Goal: Transaction & Acquisition: Purchase product/service

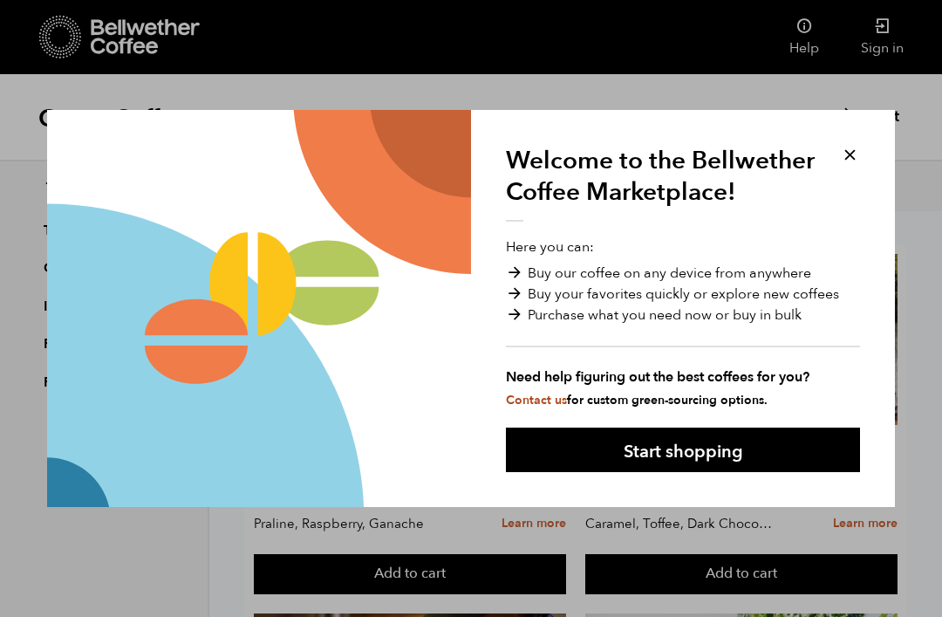
click at [673, 456] on button "Start shopping" at bounding box center [683, 450] width 354 height 45
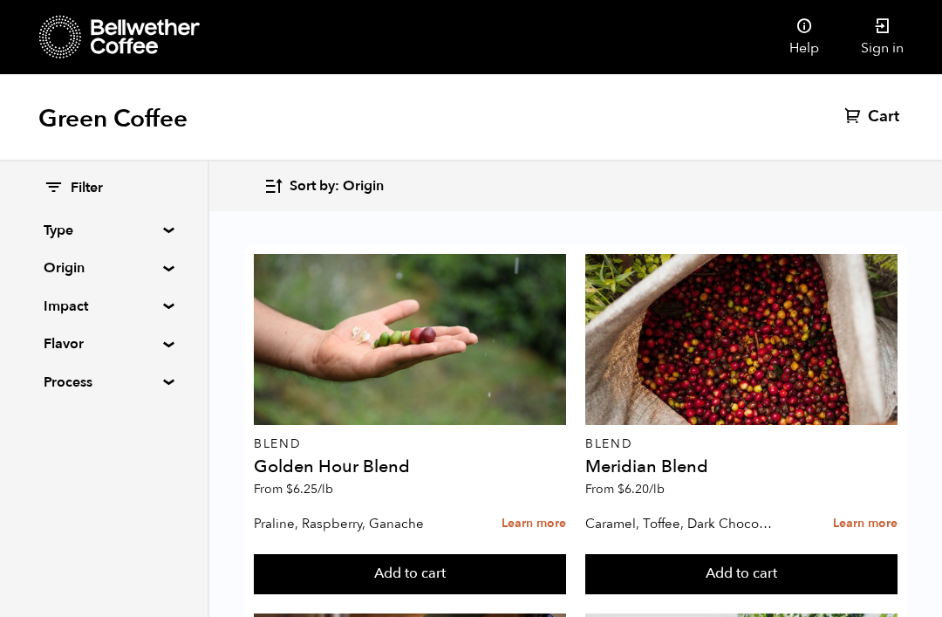
click at [879, 49] on link "Sign in" at bounding box center [882, 37] width 85 height 74
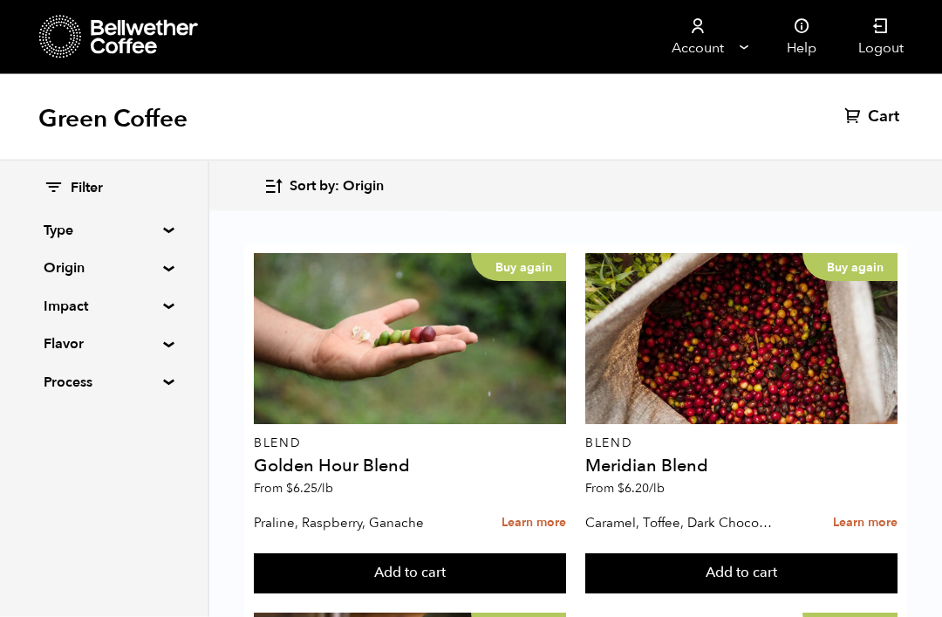
scroll to position [672, 0]
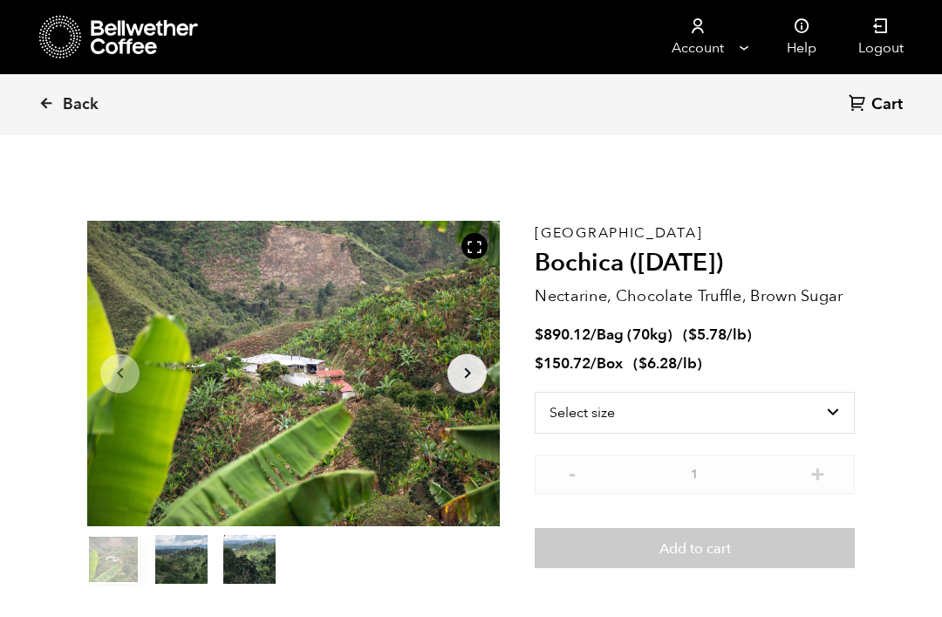
scroll to position [759, 747]
click at [840, 408] on select "Select size Bag (70kg) (154 lbs) Box (24 lbs)" at bounding box center [695, 413] width 320 height 42
select select "box"
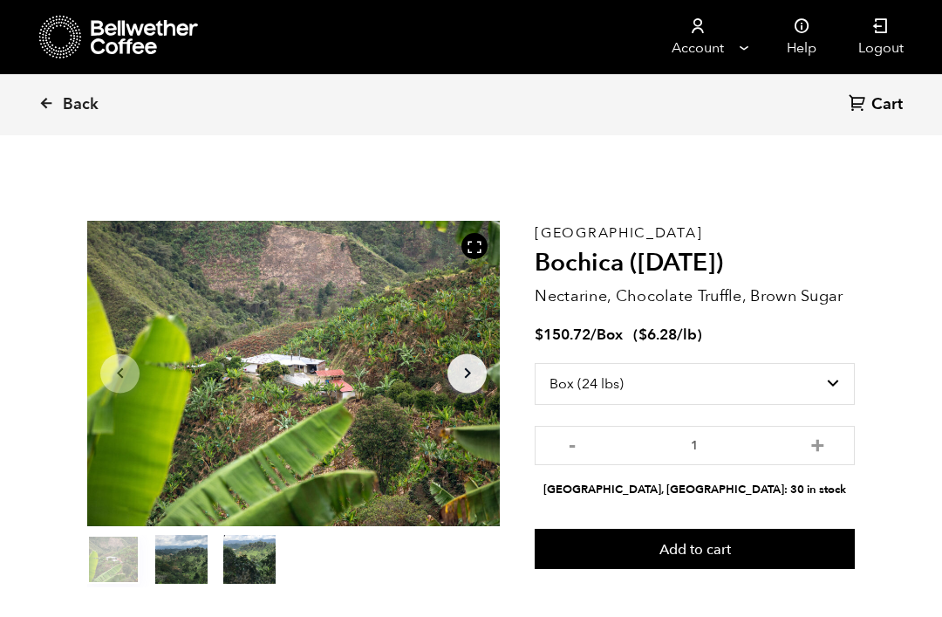
click at [819, 444] on button "+" at bounding box center [818, 443] width 22 height 17
type input "2"
click at [720, 550] on button "Add to cart" at bounding box center [695, 549] width 320 height 40
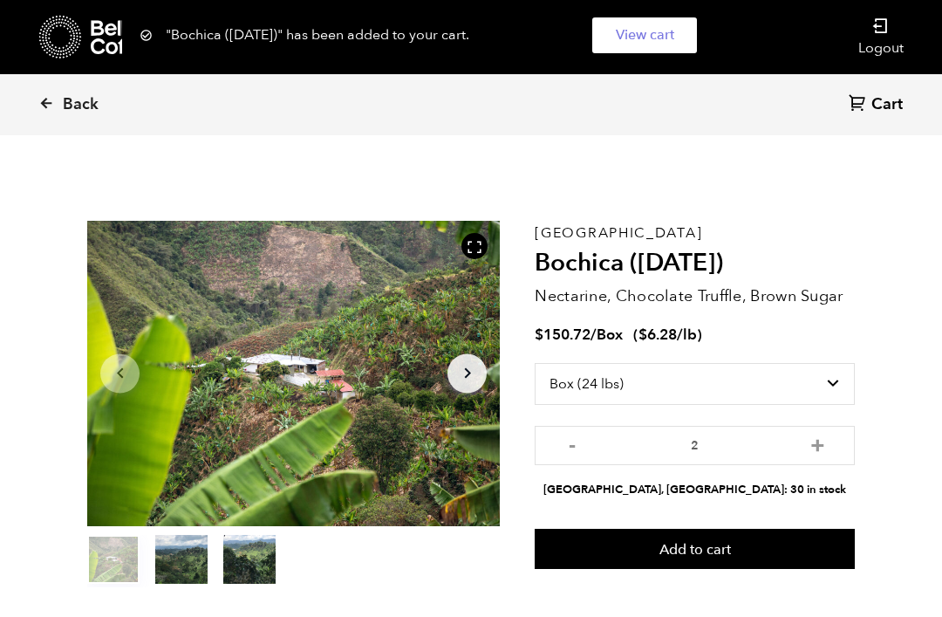
click at [725, 546] on button "Add to cart" at bounding box center [695, 549] width 320 height 40
click at [35, 111] on div "Back Cart (0)" at bounding box center [471, 104] width 942 height 61
click at [39, 111] on icon at bounding box center [46, 103] width 16 height 16
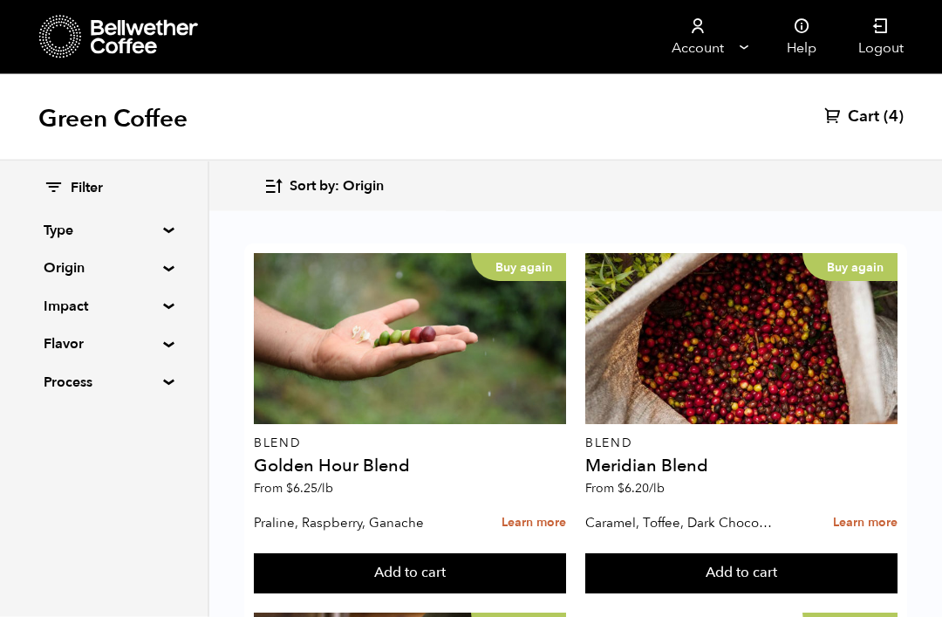
scroll to position [1010, 0]
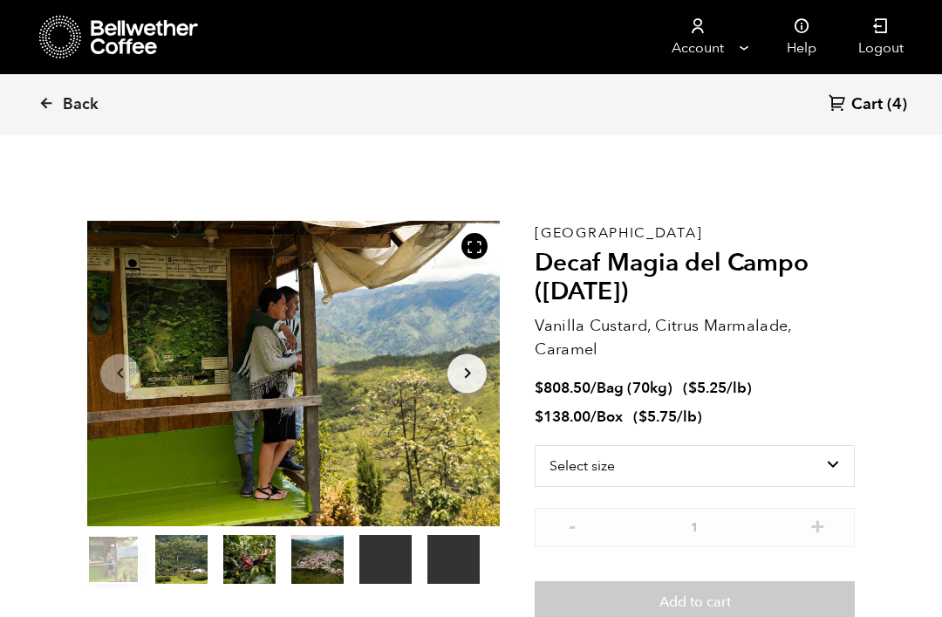
scroll to position [759, 747]
click at [805, 458] on select "Select size Bag (70kg) (154 lbs) Box (24 lbs)" at bounding box center [695, 466] width 320 height 42
select select "box"
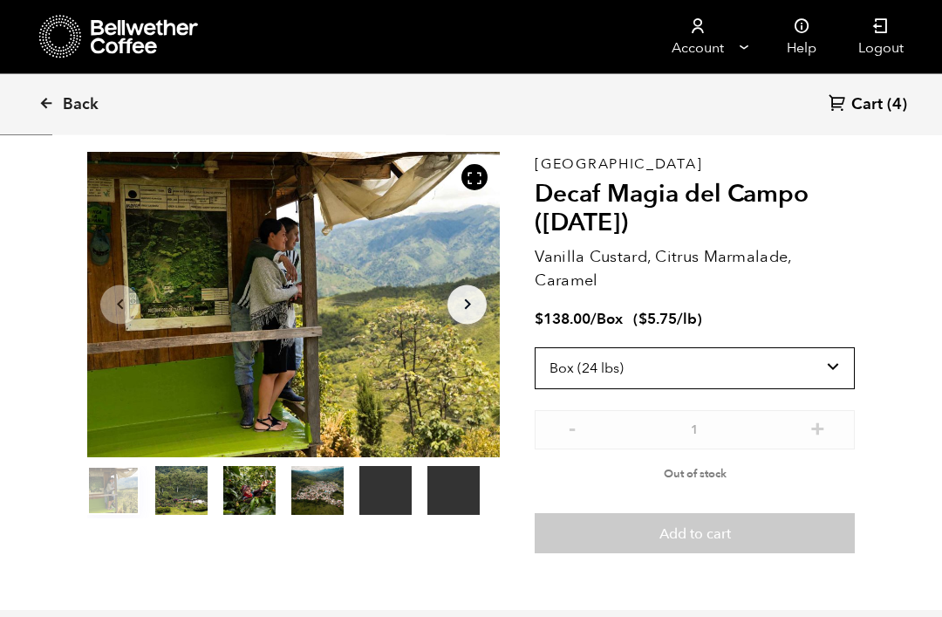
scroll to position [79, 0]
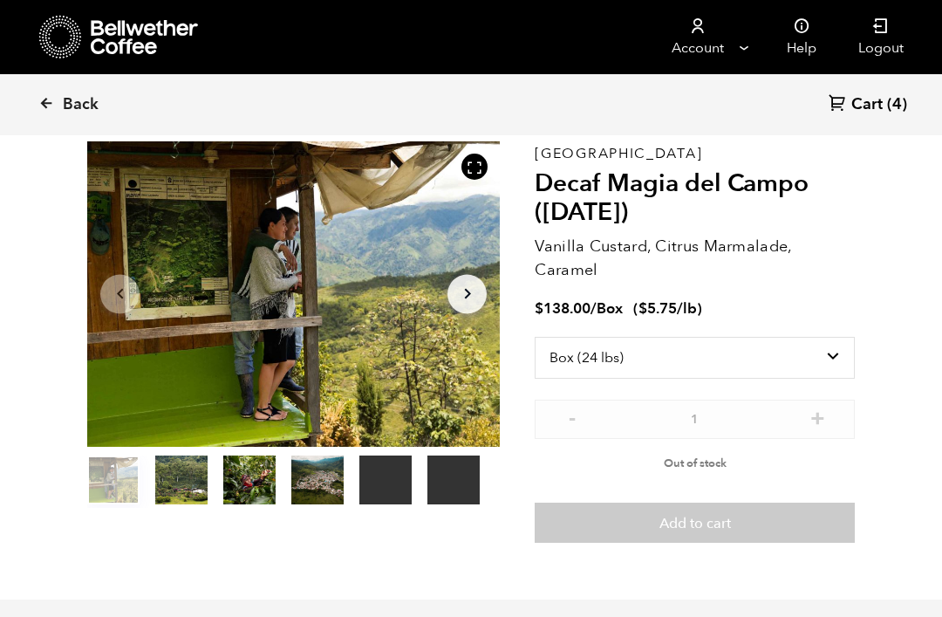
click at [40, 112] on link "Back" at bounding box center [92, 104] width 108 height 59
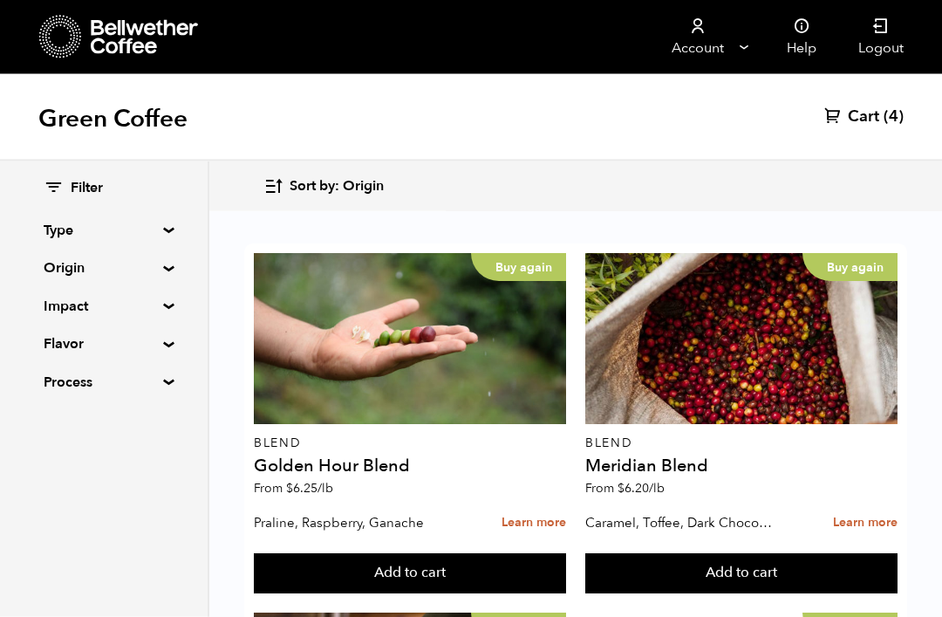
scroll to position [2484, 0]
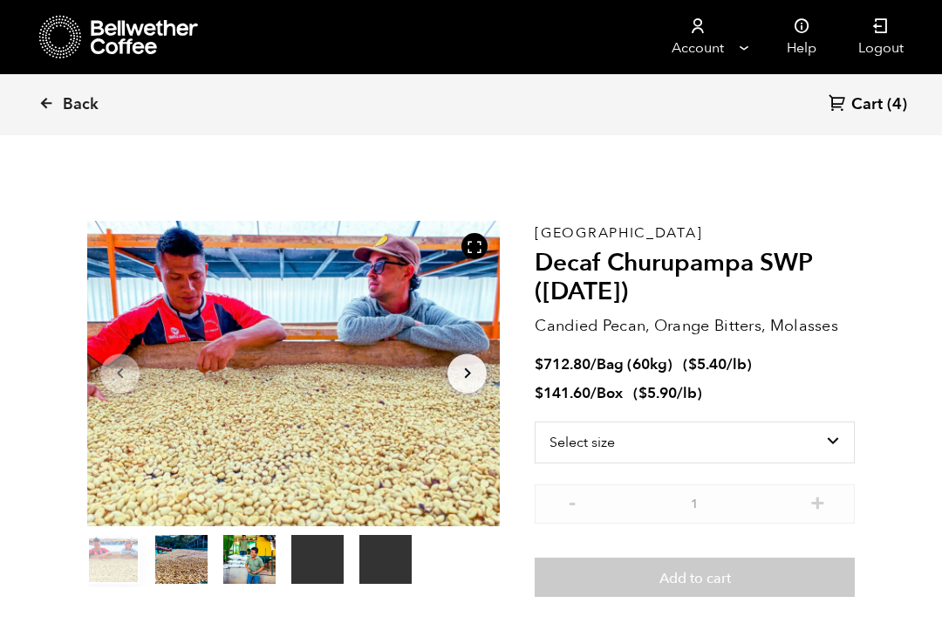
scroll to position [759, 747]
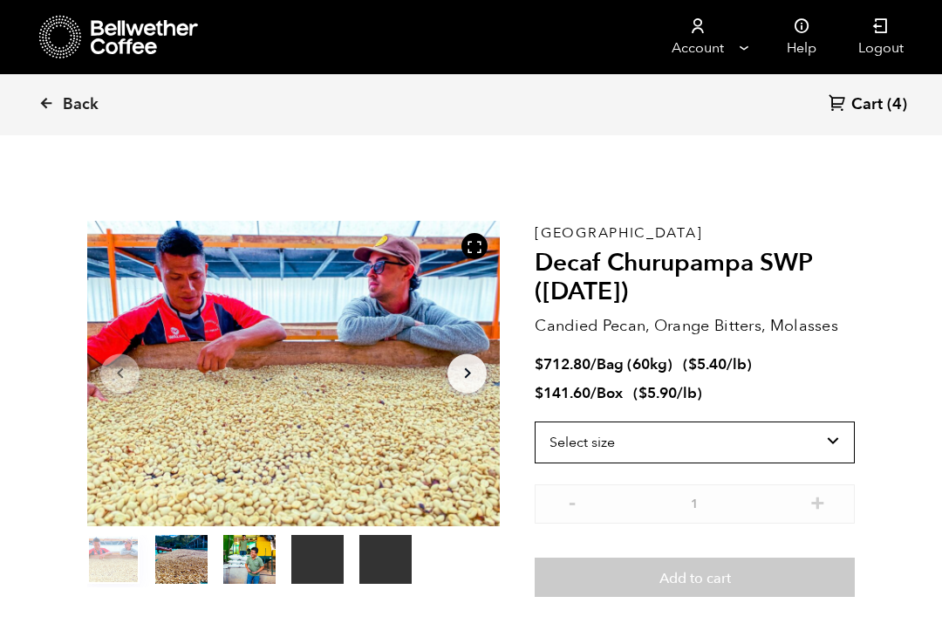
click at [829, 437] on select "Select size Bag (60kg) (132 lbs) Box (24 lbs)" at bounding box center [695, 442] width 320 height 42
select select "box"
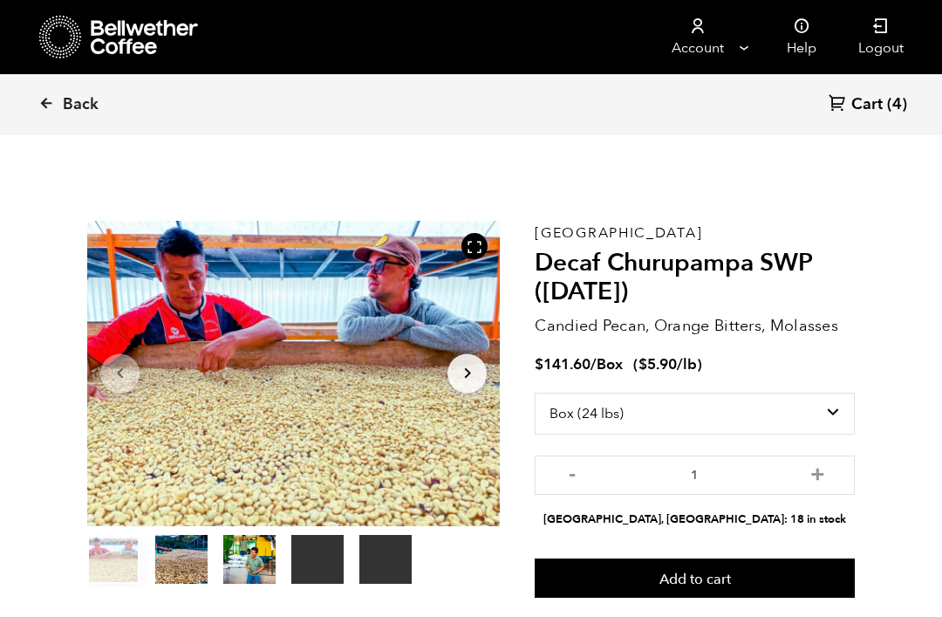
click at [716, 578] on button "Add to cart" at bounding box center [695, 579] width 320 height 40
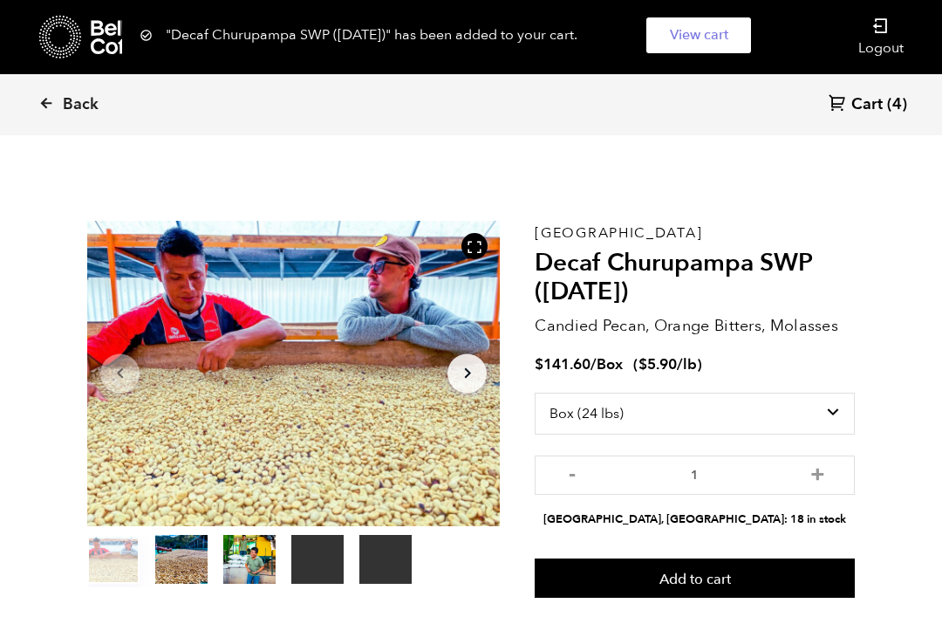
click at [44, 106] on icon at bounding box center [46, 103] width 16 height 16
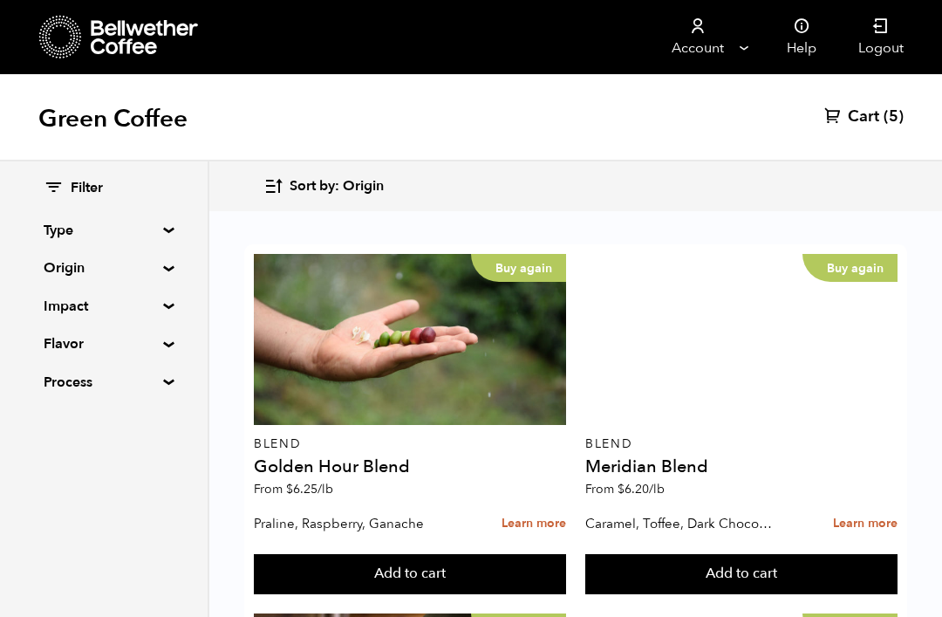
scroll to position [1743, 0]
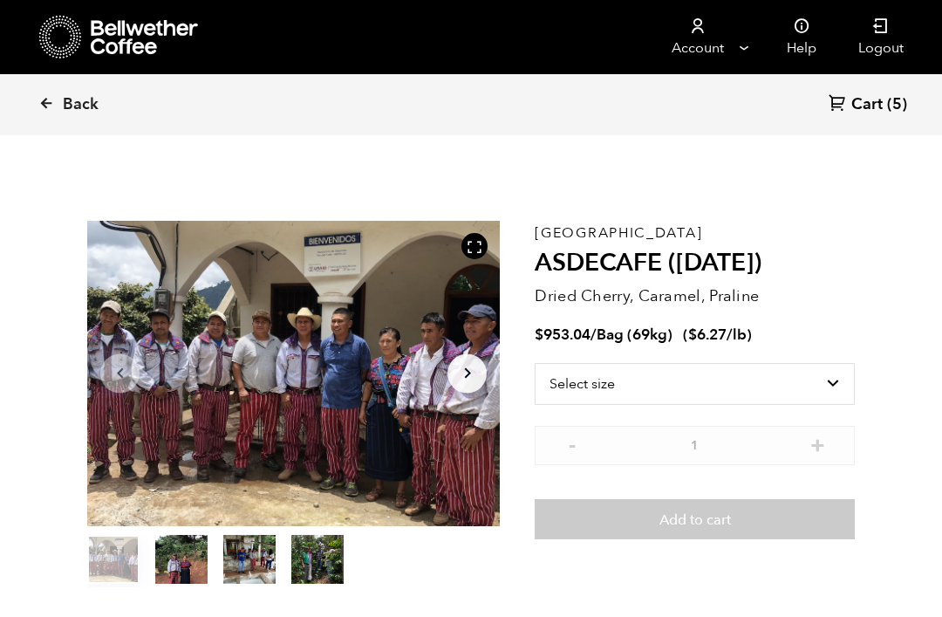
scroll to position [759, 747]
click at [814, 391] on select "Select size Bag (69kg) (152 lbs)" at bounding box center [695, 384] width 320 height 42
click at [44, 106] on icon at bounding box center [46, 103] width 16 height 16
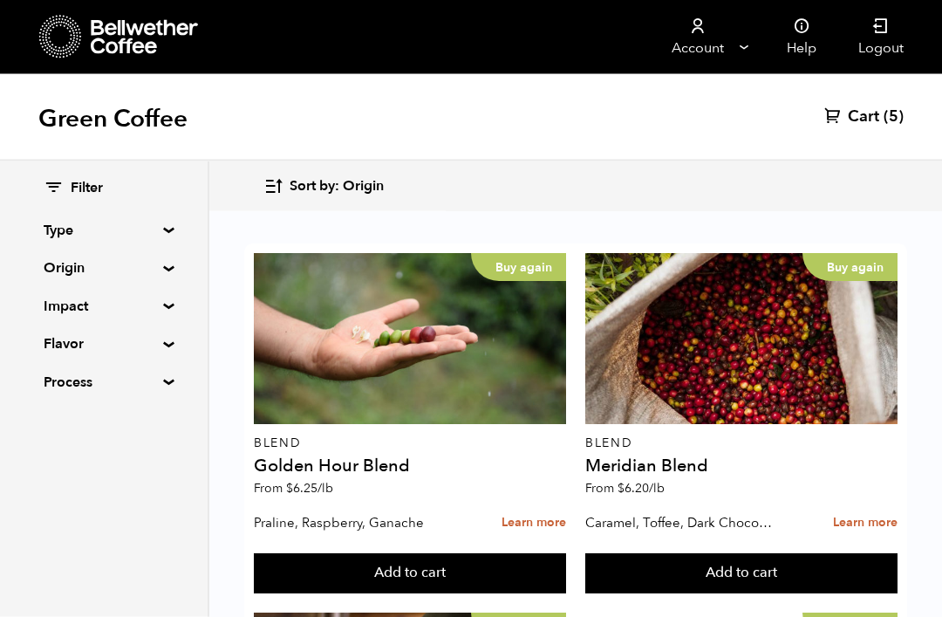
scroll to position [1103, 0]
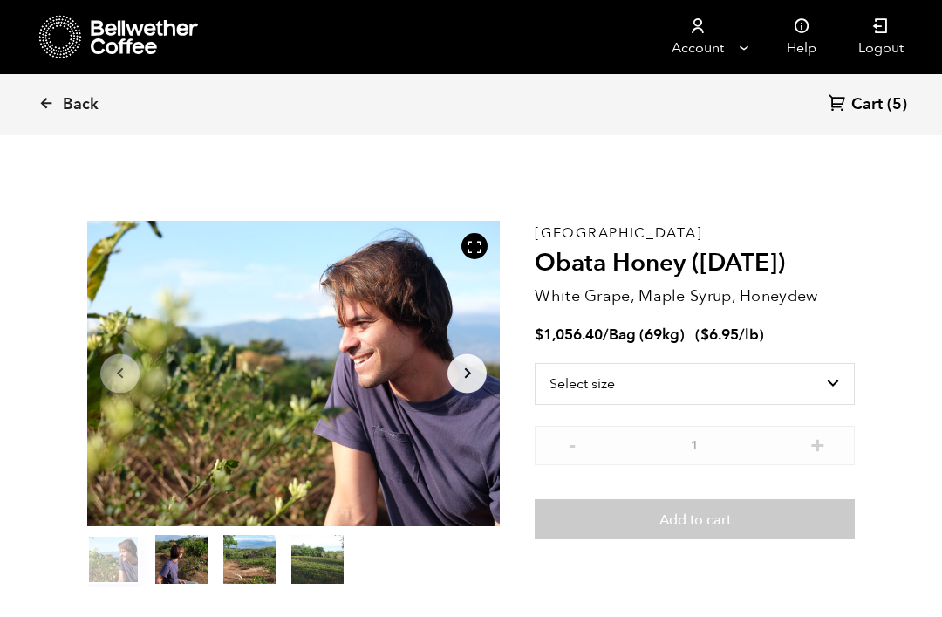
scroll to position [759, 747]
click at [840, 380] on select "Select size Bag (69kg) (152 lbs)" at bounding box center [695, 384] width 320 height 42
click at [44, 101] on icon at bounding box center [46, 103] width 16 height 16
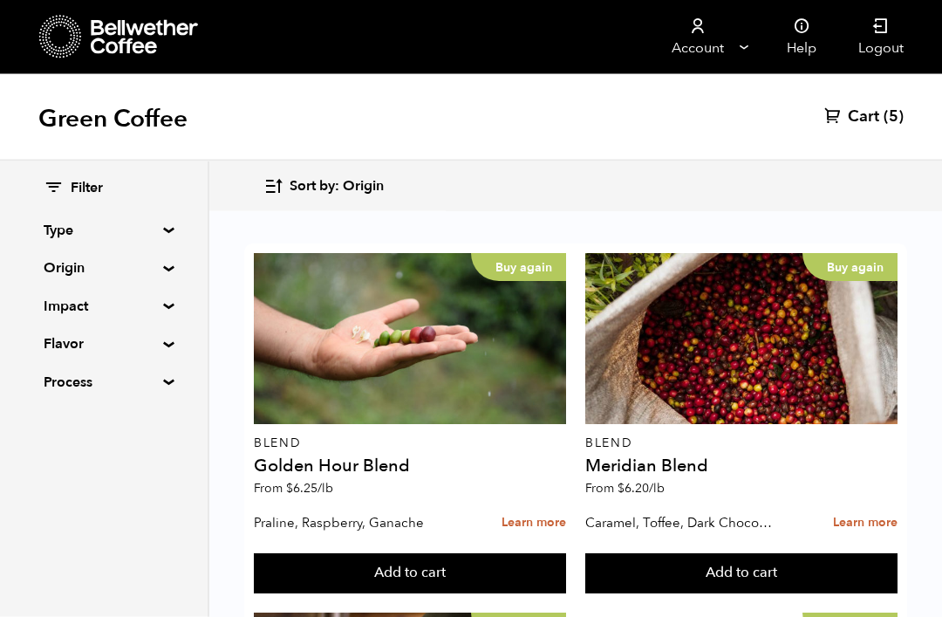
scroll to position [2176, 0]
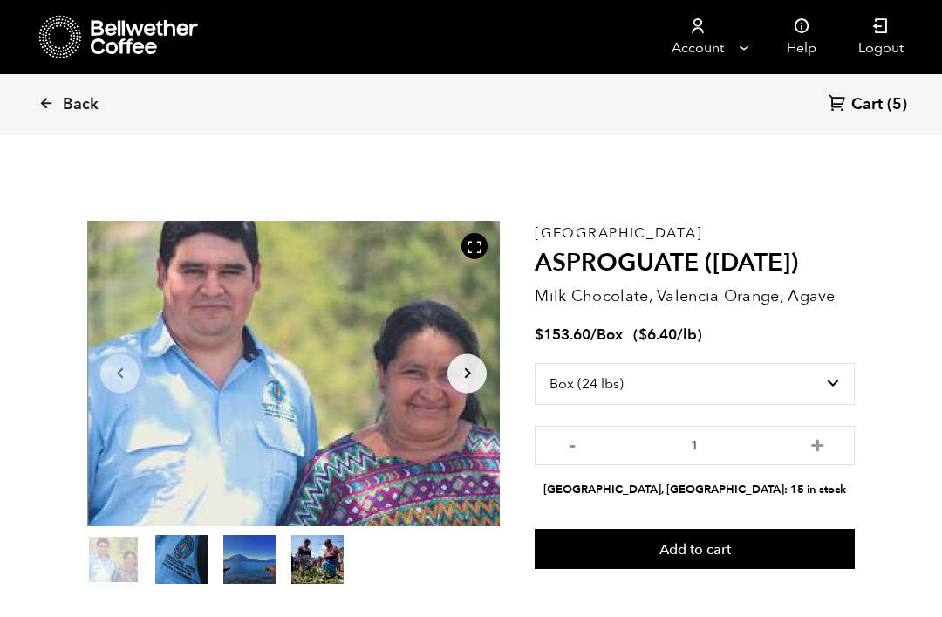
select select "box"
click at [39, 105] on icon at bounding box center [46, 103] width 16 height 16
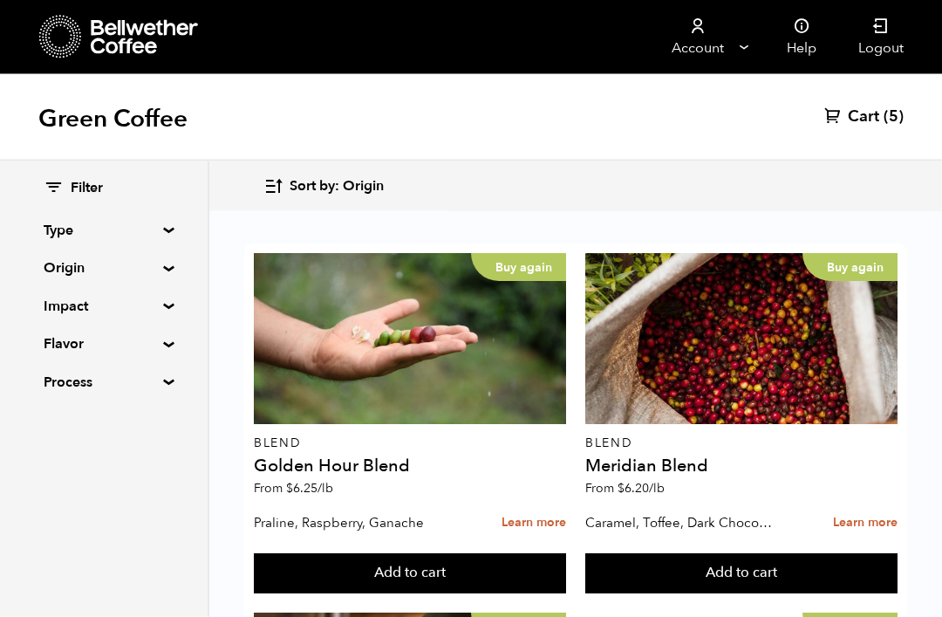
scroll to position [2209, 0]
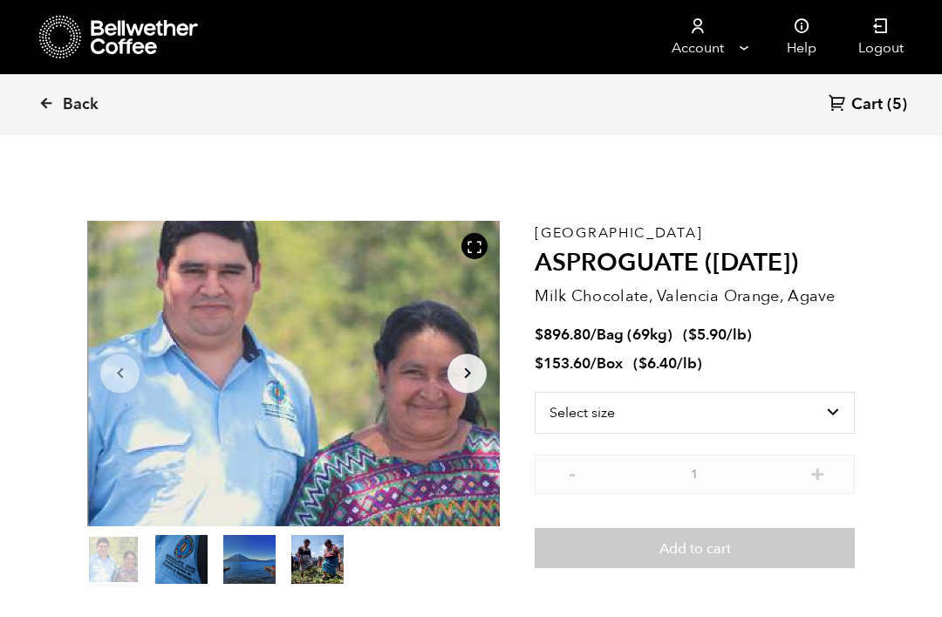
scroll to position [759, 747]
click at [837, 408] on select "Select size Bag (69kg) (152 lbs) Box (24 lbs)" at bounding box center [695, 413] width 320 height 42
select select "box"
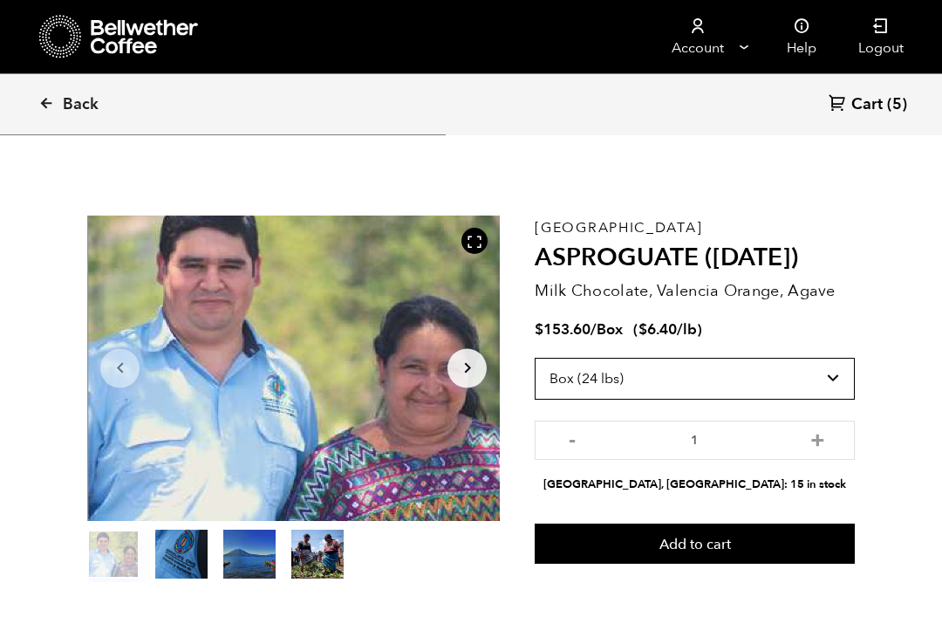
scroll to position [15, 0]
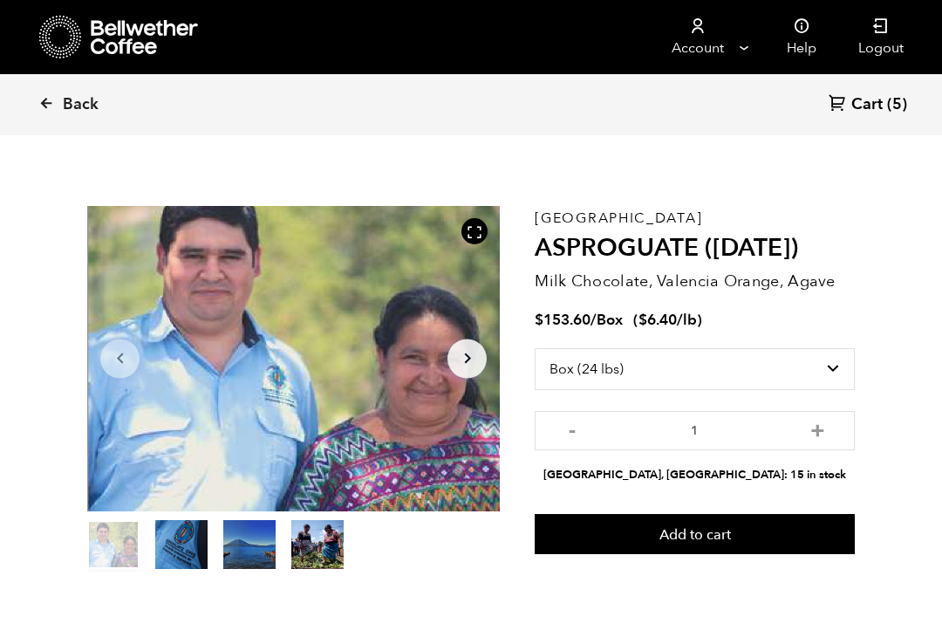
click at [737, 544] on button "Add to cart" at bounding box center [695, 534] width 320 height 40
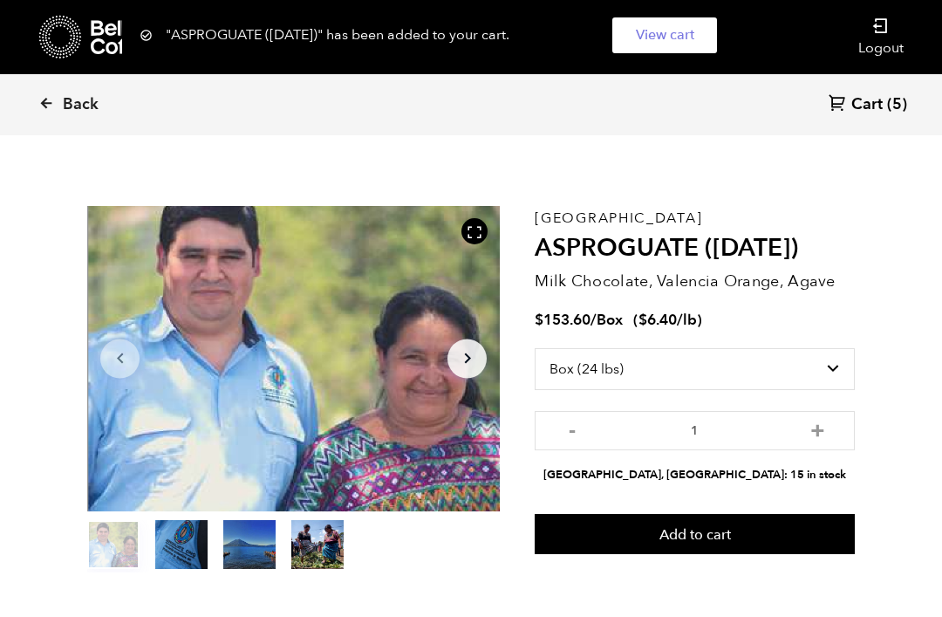
click at [873, 111] on span "Cart" at bounding box center [867, 104] width 31 height 21
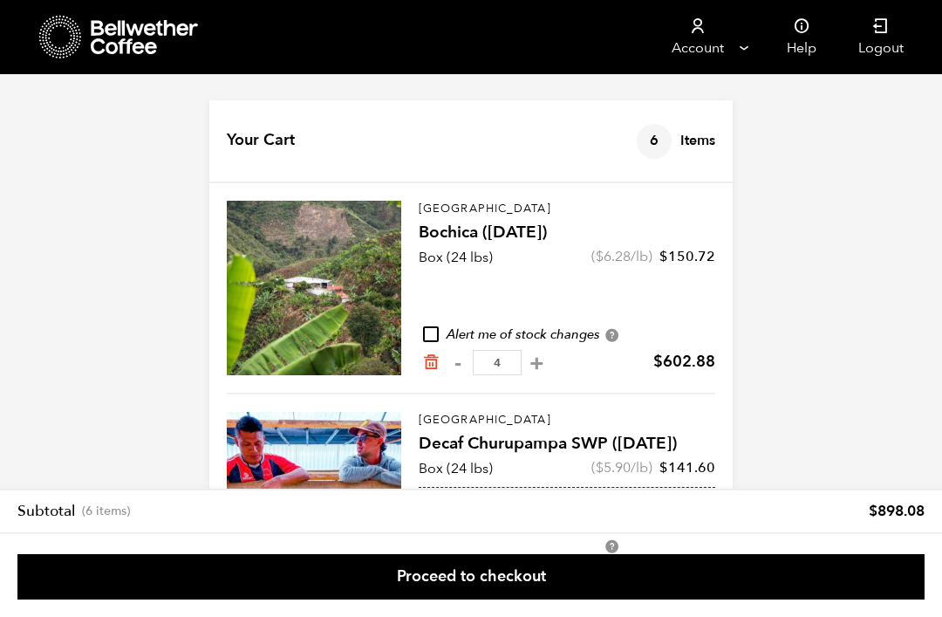
click at [460, 367] on button "-" at bounding box center [458, 362] width 22 height 17
type input "3"
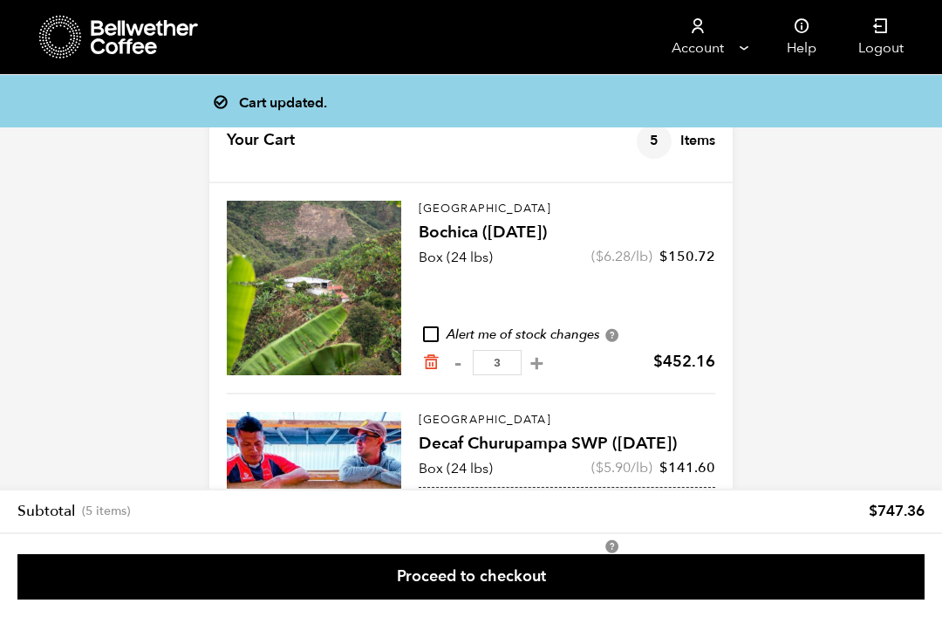
click at [460, 367] on button "-" at bounding box center [458, 362] width 22 height 17
type input "2"
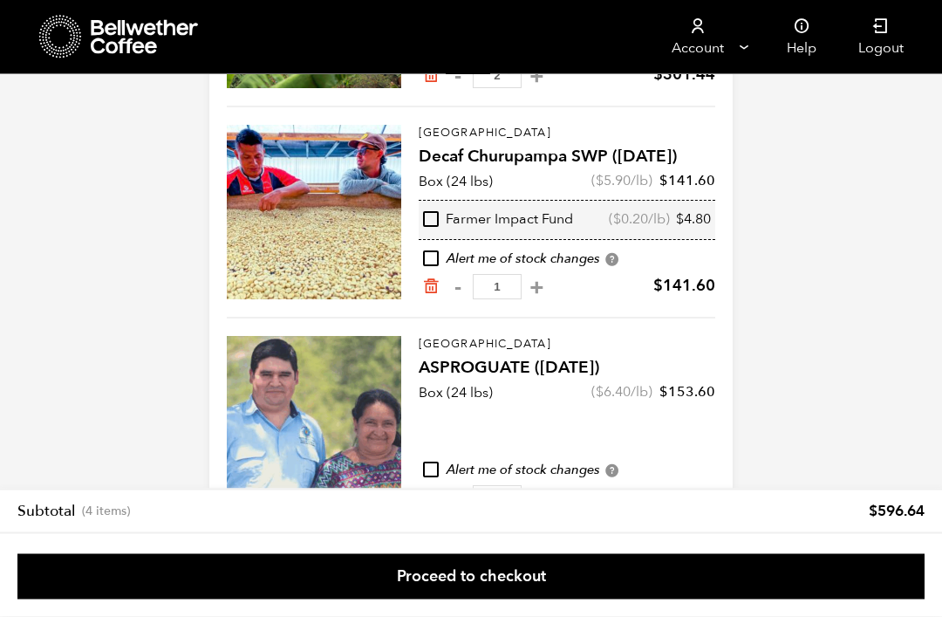
scroll to position [298, 0]
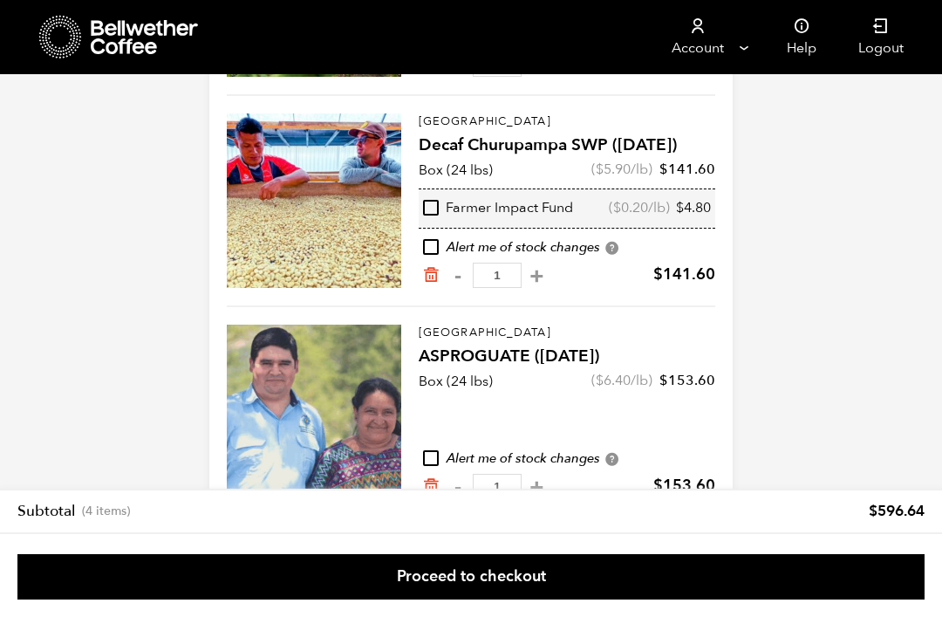
click at [702, 600] on link "Proceed to checkout" at bounding box center [471, 576] width 908 height 45
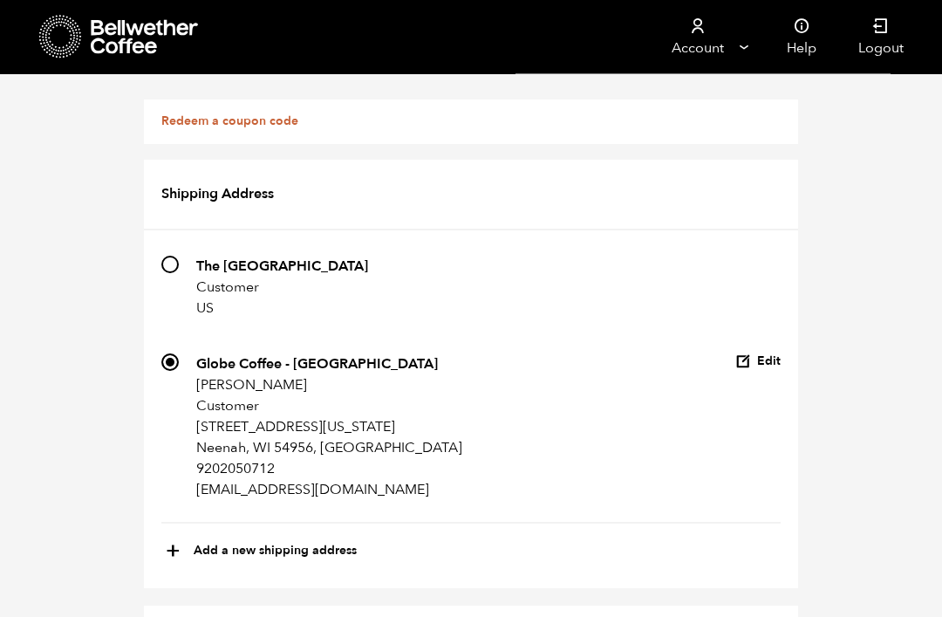
scroll to position [1585, 0]
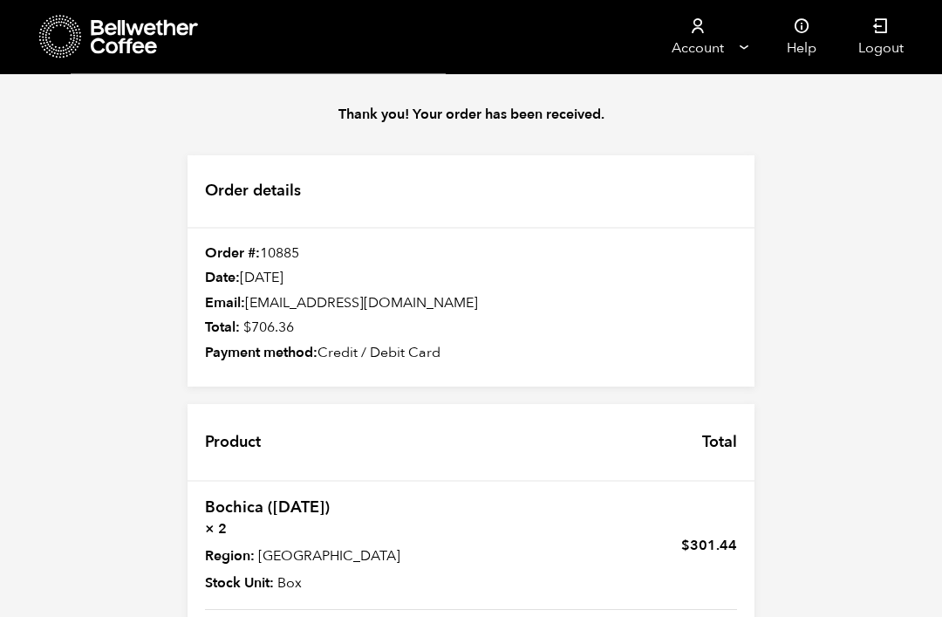
scroll to position [382, 0]
click at [881, 38] on link "Logout" at bounding box center [881, 37] width 87 height 74
